Goal: Task Accomplishment & Management: Complete application form

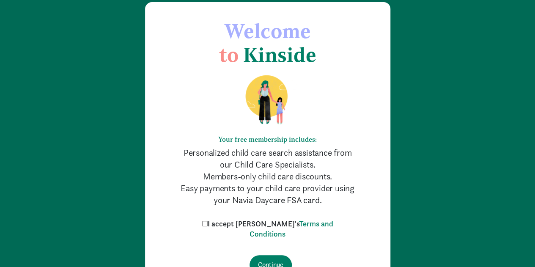
scroll to position [75, 0]
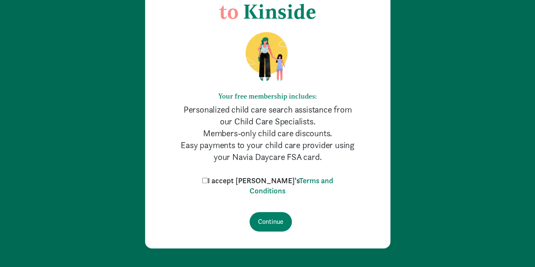
click at [208, 181] on input "I accept [PERSON_NAME]'s Terms and Conditions" at bounding box center [204, 180] width 5 height 5
checkbox input "true"
click at [273, 220] on input "Continue" at bounding box center [271, 221] width 42 height 19
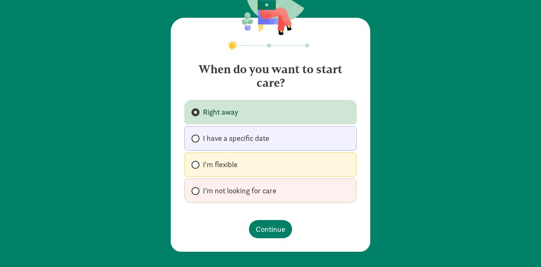
scroll to position [42, 0]
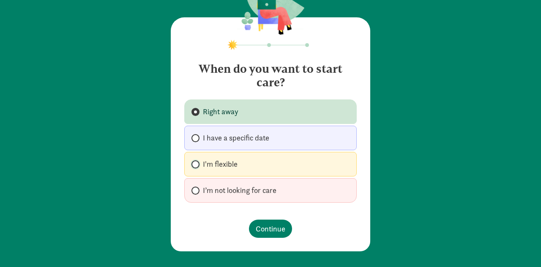
click at [192, 162] on input "I'm flexible" at bounding box center [194, 164] width 5 height 5
radio input "true"
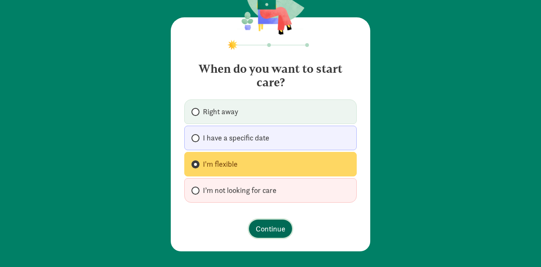
click at [265, 229] on span "Continue" at bounding box center [271, 228] width 30 height 11
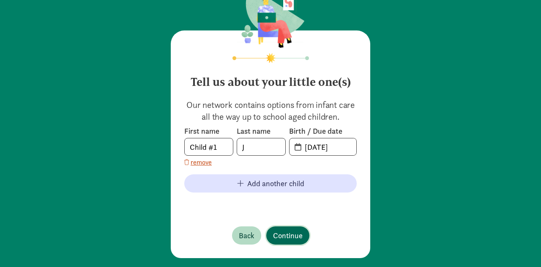
scroll to position [36, 0]
